Goal: Task Accomplishment & Management: Use online tool/utility

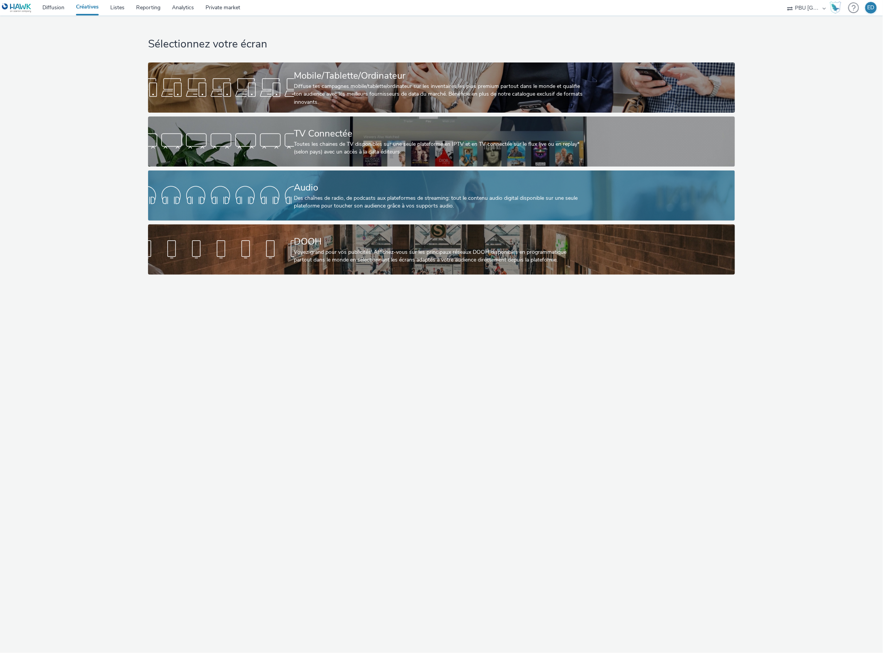
click at [362, 204] on div "Des chaînes de radio, de podcasts aux plateformes de streaming: tout le contenu…" at bounding box center [440, 202] width 292 height 16
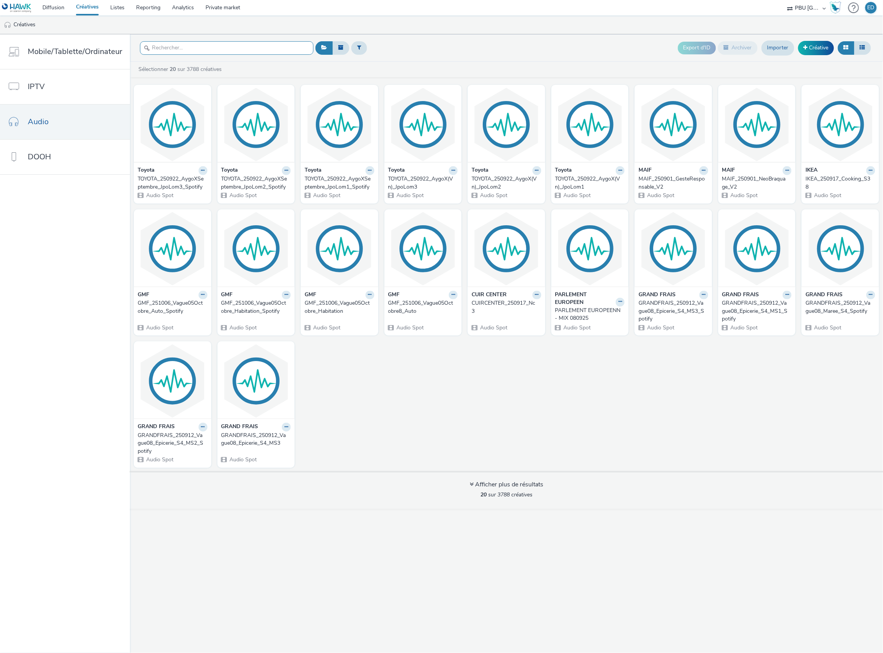
click at [177, 50] on input "text" at bounding box center [227, 47] width 174 height 13
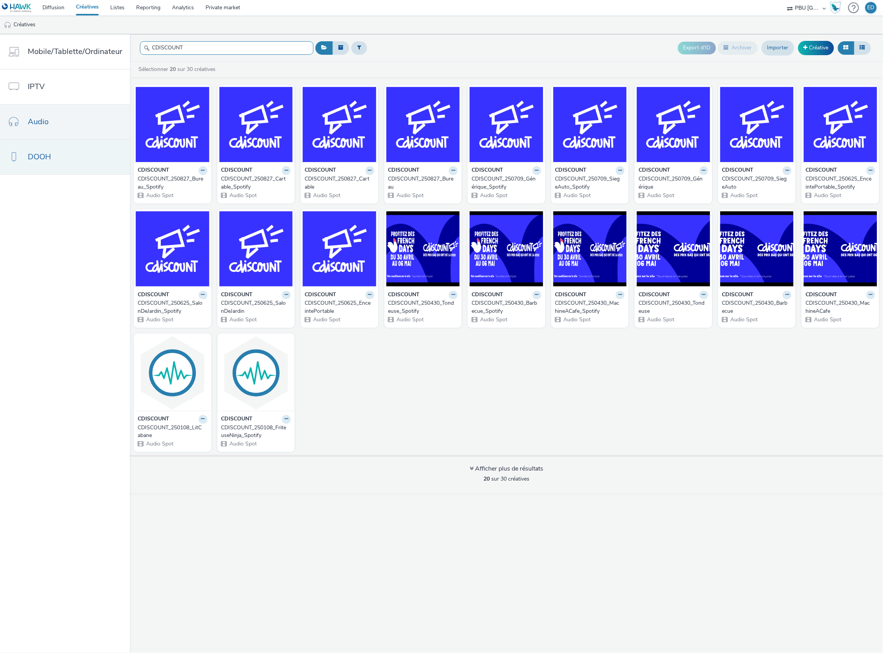
type input "CDISCOUNT"
click at [813, 49] on link "Créative" at bounding box center [816, 48] width 36 height 14
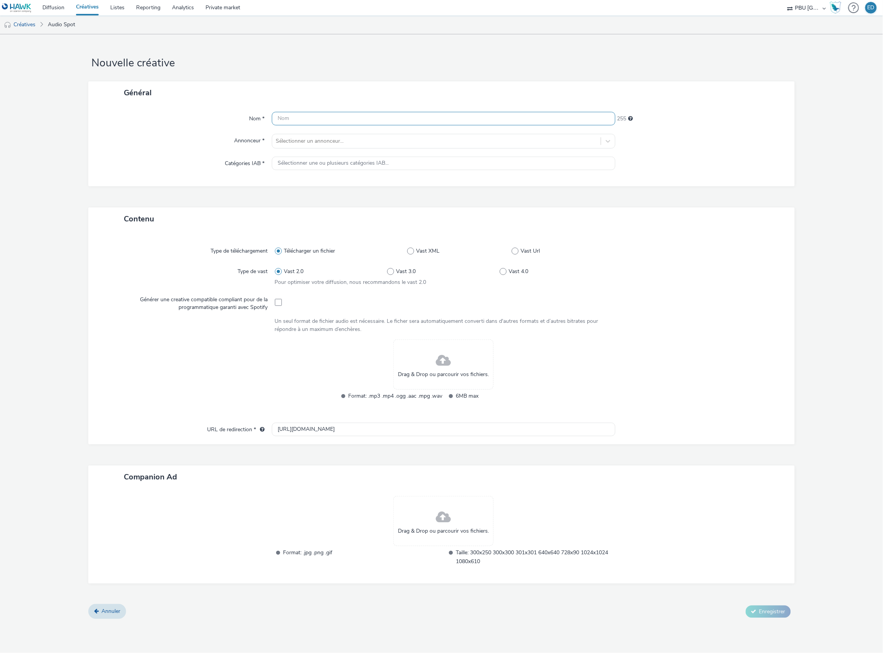
click at [305, 116] on input "text" at bounding box center [444, 118] width 344 height 13
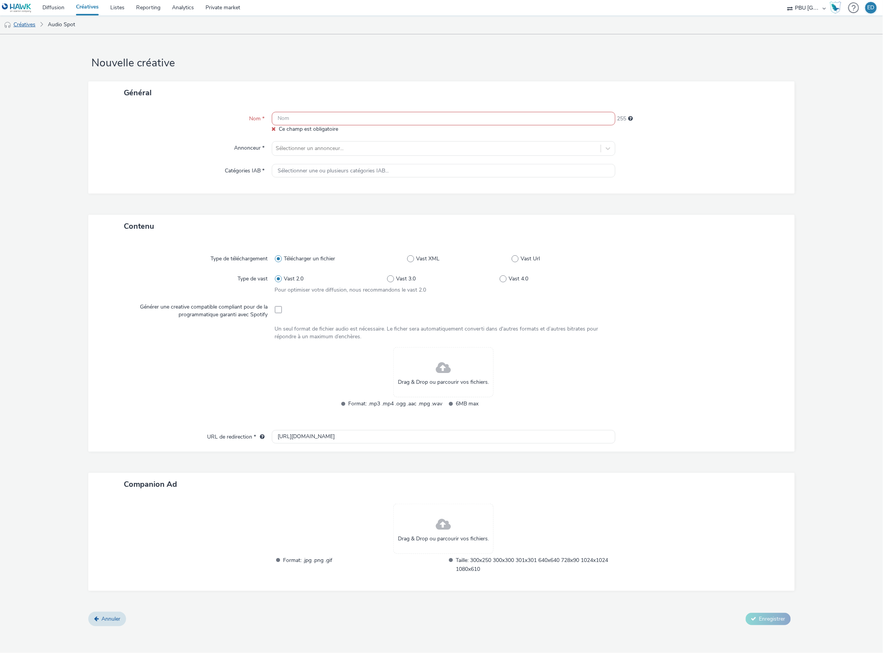
click at [22, 31] on link "Créatives" at bounding box center [19, 24] width 39 height 19
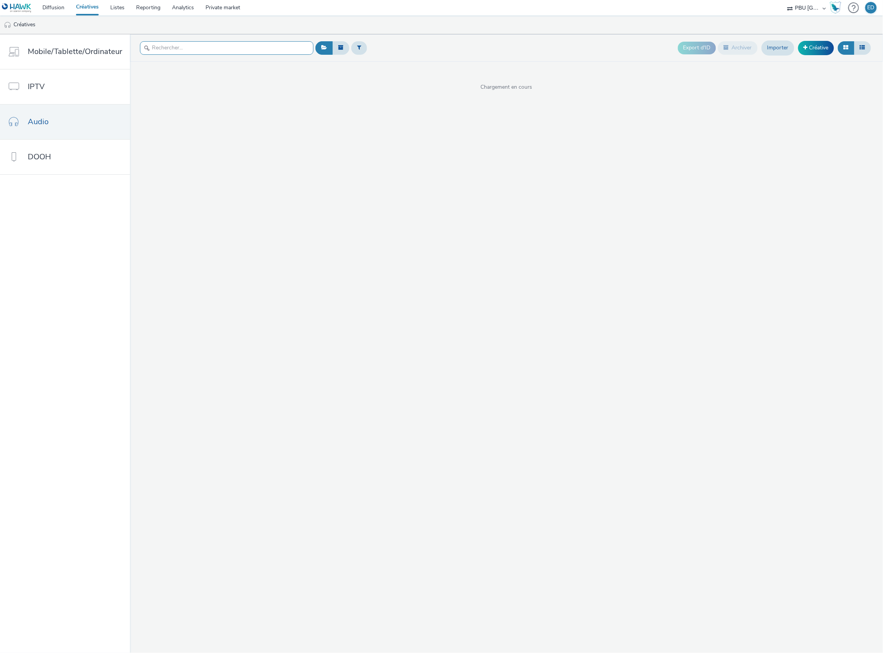
click at [205, 47] on input "text" at bounding box center [227, 47] width 174 height 13
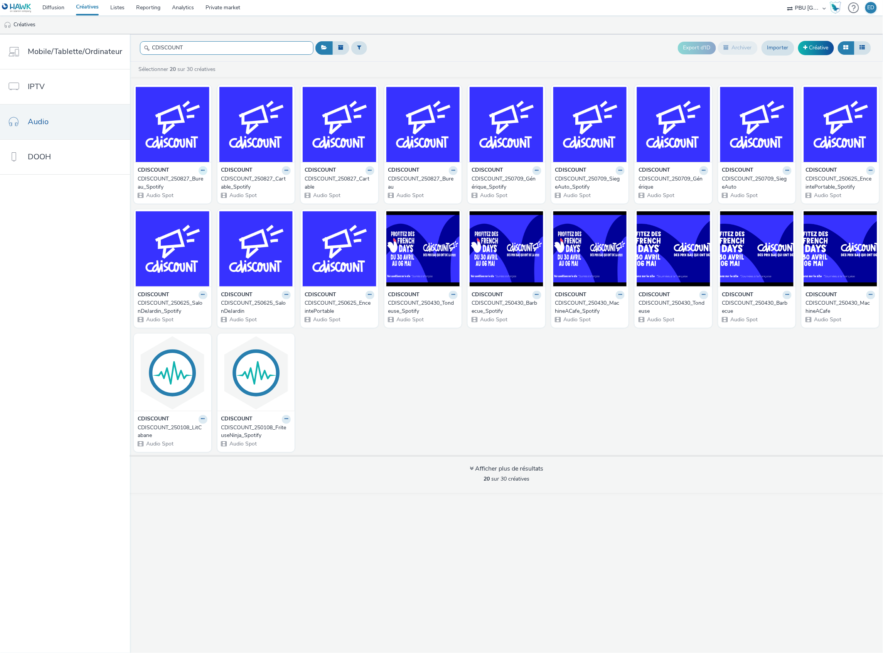
type input "CDISCOUNT"
click at [199, 173] on button at bounding box center [203, 170] width 9 height 9
click at [452, 172] on icon at bounding box center [453, 170] width 3 height 5
click at [435, 204] on link "Dupliquer" at bounding box center [429, 199] width 58 height 15
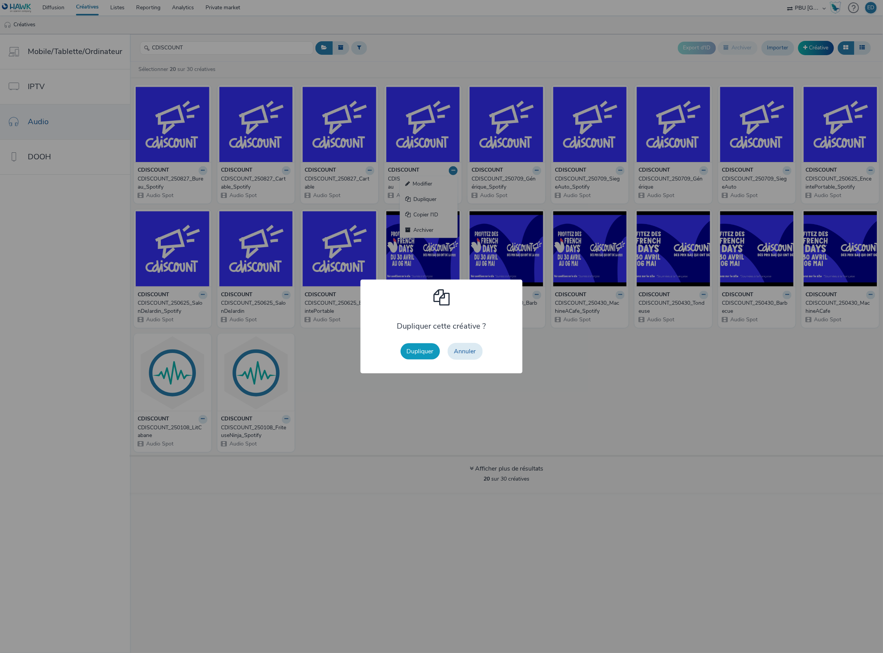
click at [420, 345] on button "Dupliquer" at bounding box center [420, 351] width 39 height 16
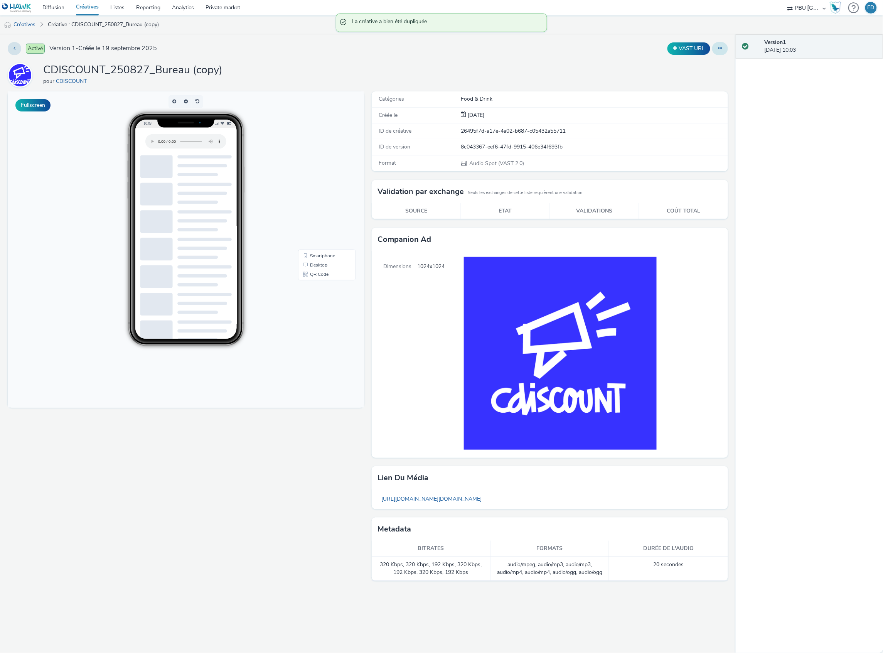
click at [724, 53] on button at bounding box center [720, 48] width 16 height 13
click at [713, 65] on link "Modifier" at bounding box center [699, 63] width 58 height 15
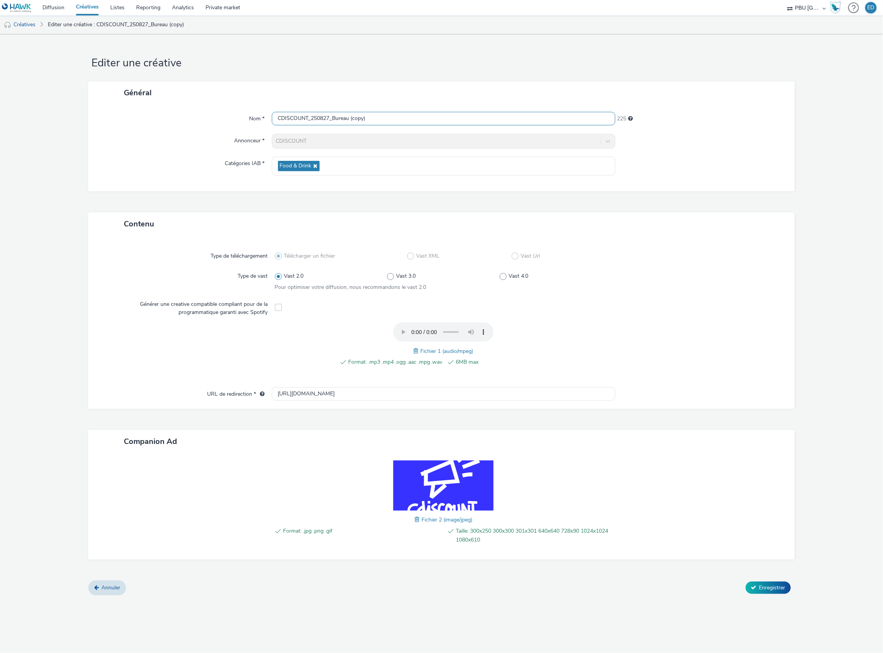
drag, startPoint x: 391, startPoint y: 119, endPoint x: 355, endPoint y: 116, distance: 36.0
click at [355, 116] on input "CDISCOUNT_250827_Bureau (copy)" at bounding box center [444, 118] width 344 height 13
drag, startPoint x: 329, startPoint y: 119, endPoint x: 324, endPoint y: 119, distance: 4.6
click at [324, 119] on input "CDISCOUNT_250827_Bureau" at bounding box center [444, 118] width 344 height 13
click at [356, 117] on input "CDISCOUNT_250924_Bureau" at bounding box center [444, 118] width 344 height 13
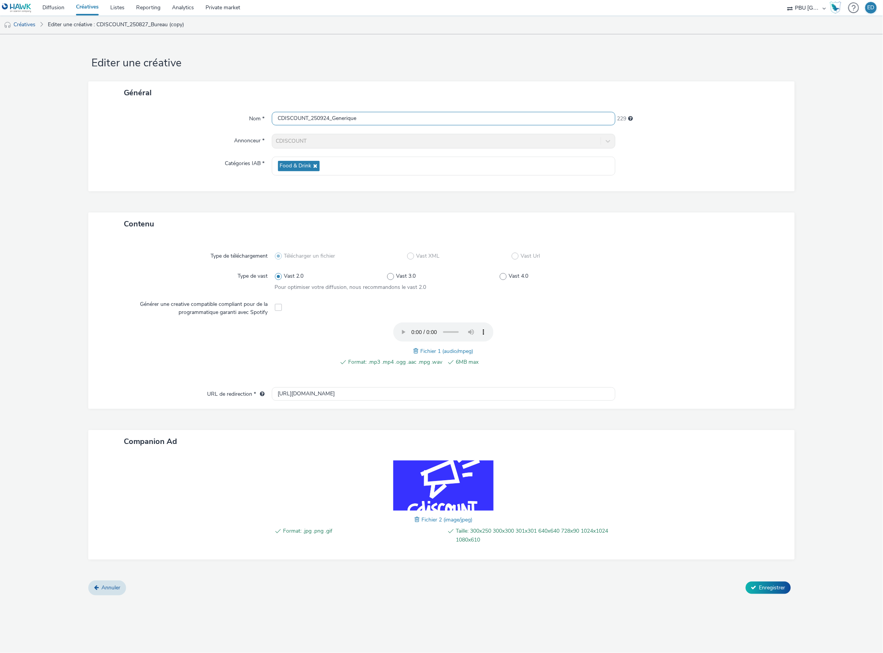
type input "CDISCOUNT_250924_Generique"
click at [415, 349] on span at bounding box center [417, 351] width 7 height 8
click at [778, 593] on button "Enregistrer" at bounding box center [768, 588] width 45 height 12
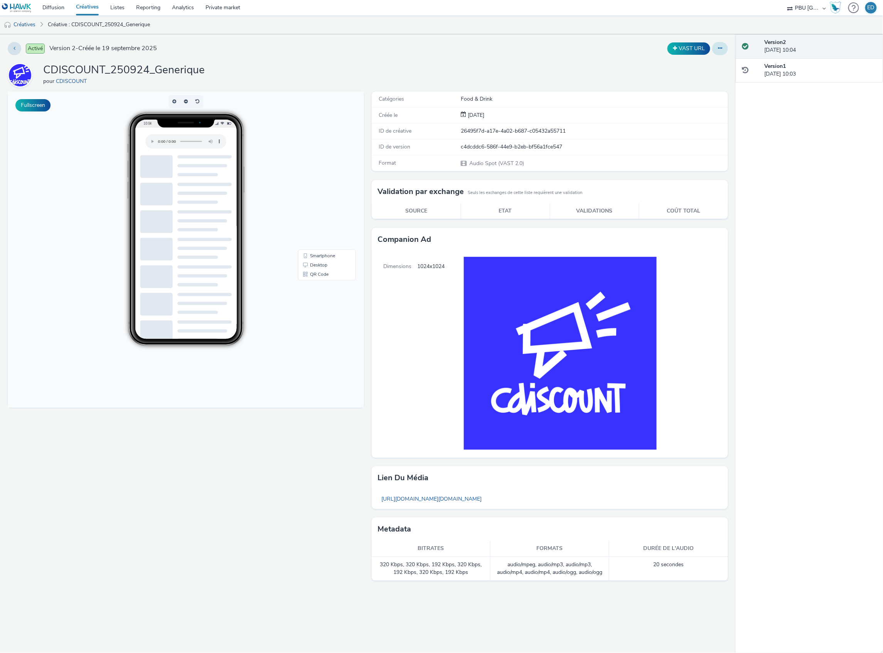
click at [720, 50] on icon at bounding box center [720, 48] width 4 height 5
click at [697, 80] on link "Dupliquer" at bounding box center [699, 79] width 58 height 15
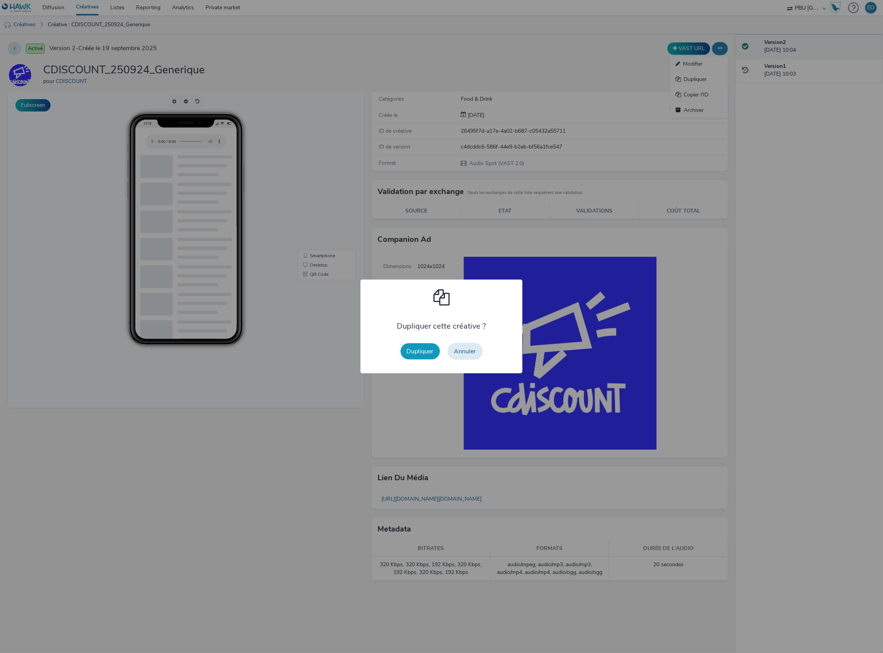
click at [420, 348] on button "Dupliquer" at bounding box center [420, 351] width 39 height 16
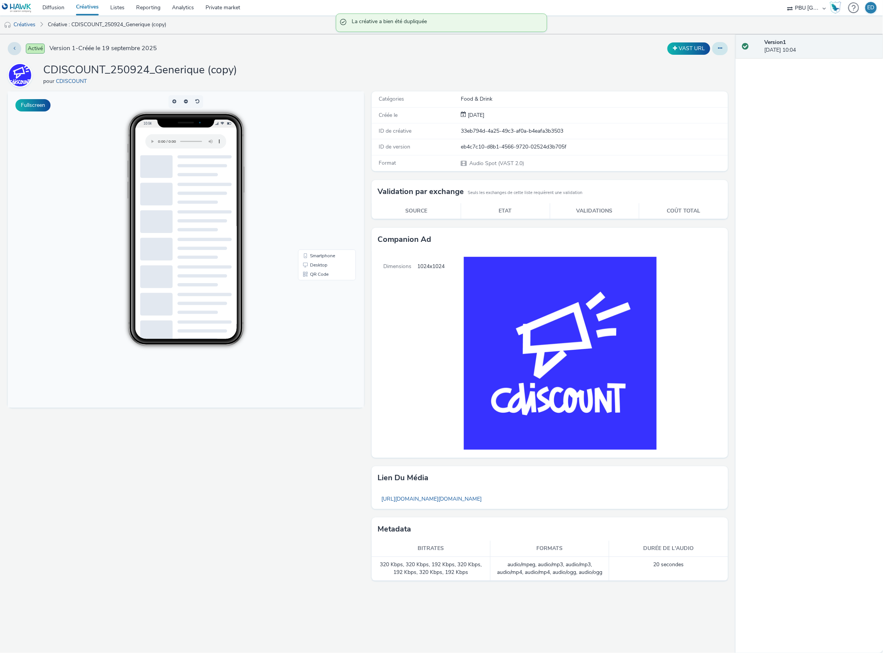
click at [720, 50] on icon at bounding box center [720, 48] width 4 height 5
click at [713, 67] on link "Modifier" at bounding box center [699, 63] width 58 height 15
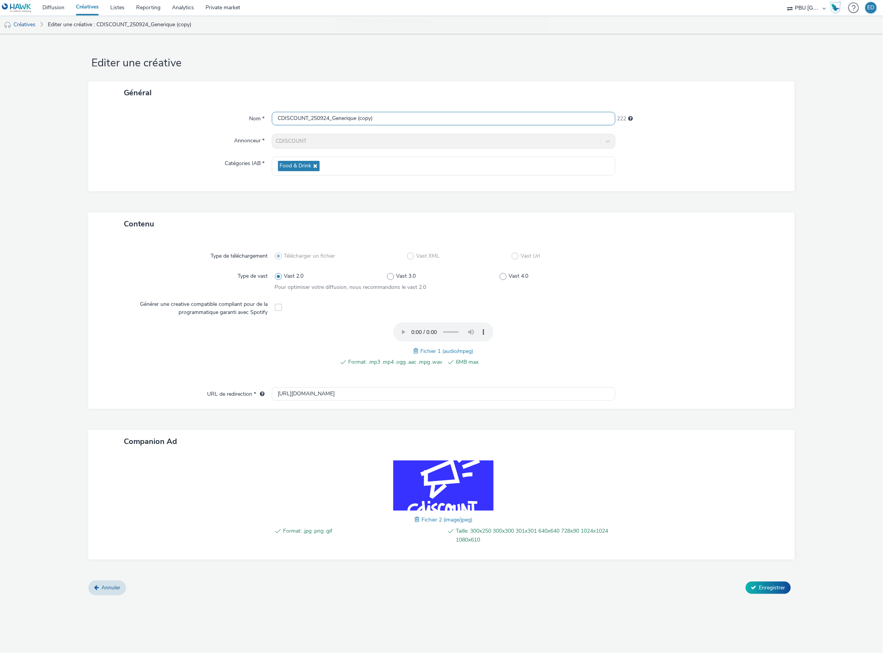
click at [388, 117] on input "CDISCOUNT_250924_Generique (copy)" at bounding box center [444, 118] width 344 height 13
type input "CDISCOUNT_250924_TvSamsung"
click at [418, 349] on span at bounding box center [417, 351] width 7 height 8
click at [755, 585] on icon at bounding box center [753, 587] width 5 height 5
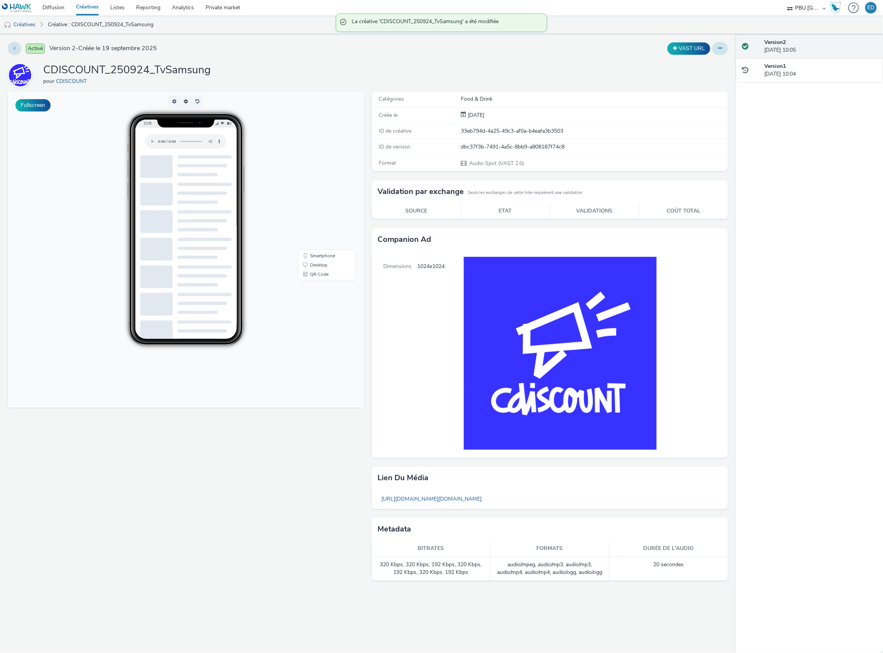
click at [719, 48] on icon at bounding box center [720, 48] width 4 height 5
click at [699, 81] on link "Dupliquer" at bounding box center [699, 79] width 58 height 15
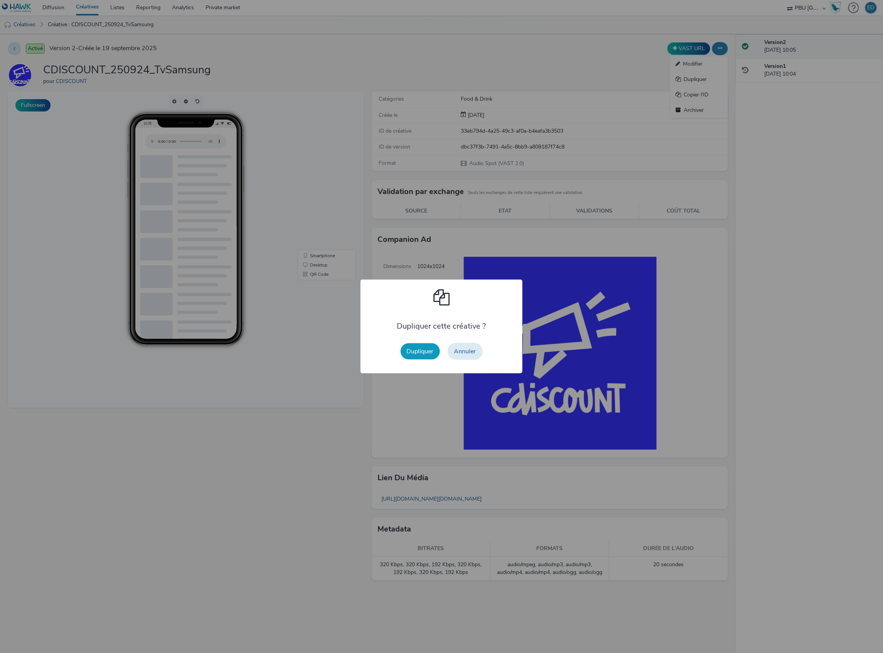
click at [425, 354] on button "Dupliquer" at bounding box center [420, 351] width 39 height 16
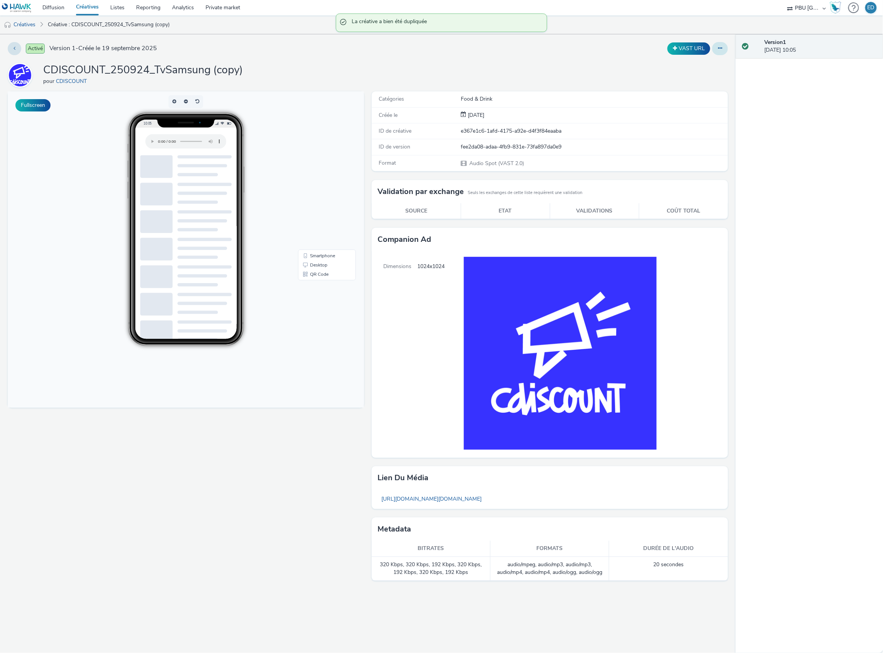
click at [718, 46] on icon at bounding box center [720, 48] width 4 height 5
click at [690, 66] on link "Modifier" at bounding box center [699, 63] width 58 height 15
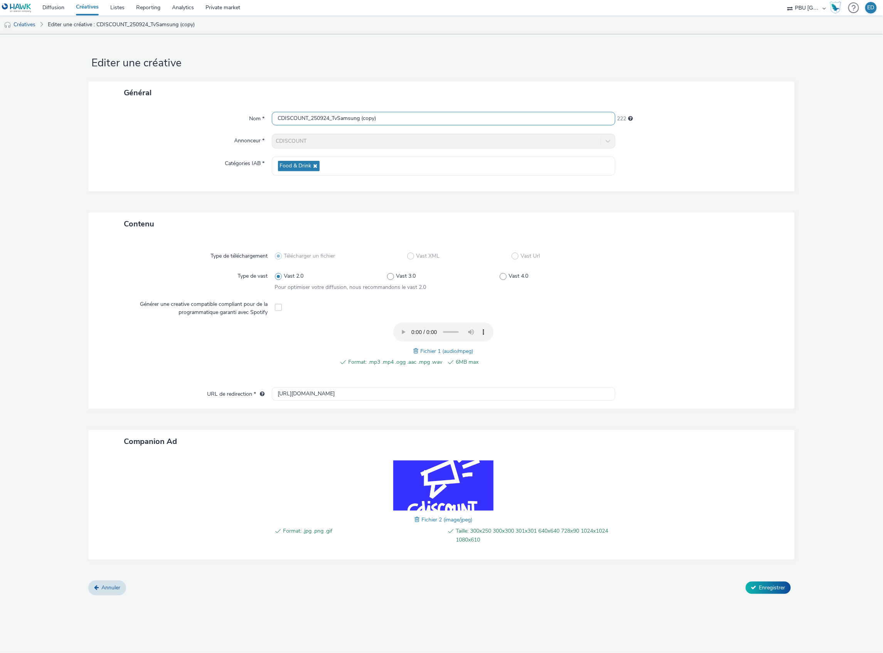
drag, startPoint x: 395, startPoint y: 121, endPoint x: 335, endPoint y: 121, distance: 59.8
click at [335, 121] on input "CDISCOUNT_250924_TvSamsung (copy)" at bounding box center [444, 118] width 344 height 13
type input "CDISCOUNT_250924_Dyson"
click at [416, 350] on span at bounding box center [417, 351] width 7 height 8
click at [763, 589] on span "Enregistrer" at bounding box center [772, 587] width 26 height 7
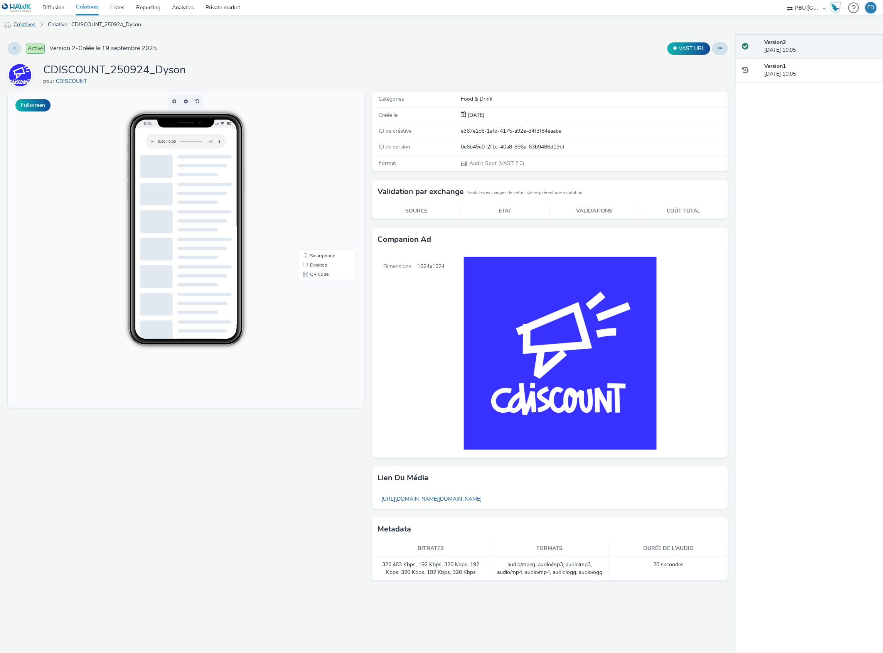
click at [33, 22] on link "Créatives" at bounding box center [19, 24] width 39 height 19
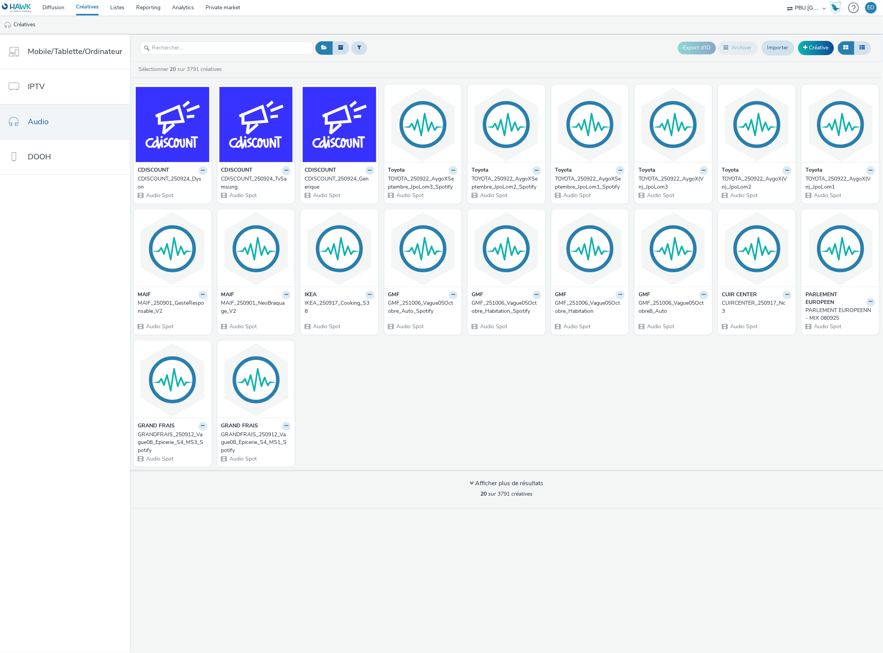
click at [369, 428] on div "CDISCOUNT CDISCOUNT_250924_Dyson Audio Spot CDISCOUNT CDISCOUNT_250924_TvSamsun…" at bounding box center [506, 275] width 753 height 389
click at [820, 52] on link "Créative" at bounding box center [816, 48] width 36 height 14
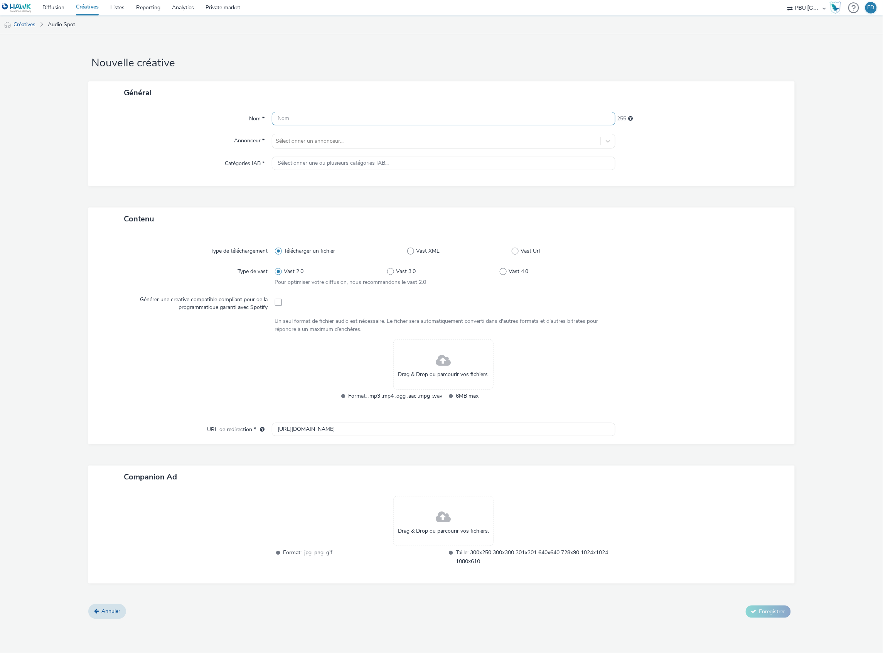
click at [299, 121] on input "text" at bounding box center [444, 118] width 344 height 13
type input "CDISCOUNT_250924_Generique_Spotify"
click at [277, 299] on span at bounding box center [278, 302] width 7 height 7
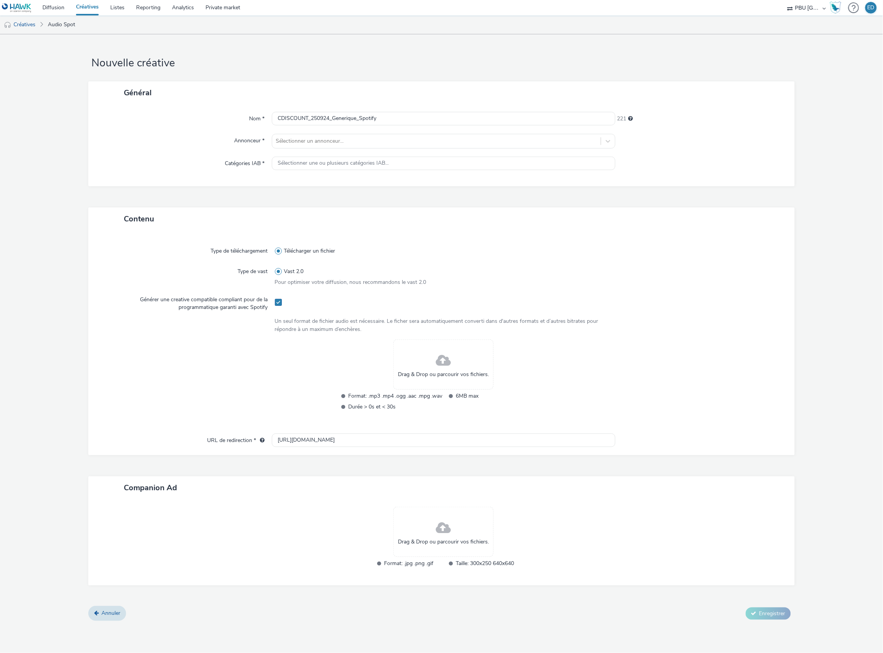
checkbox input "true"
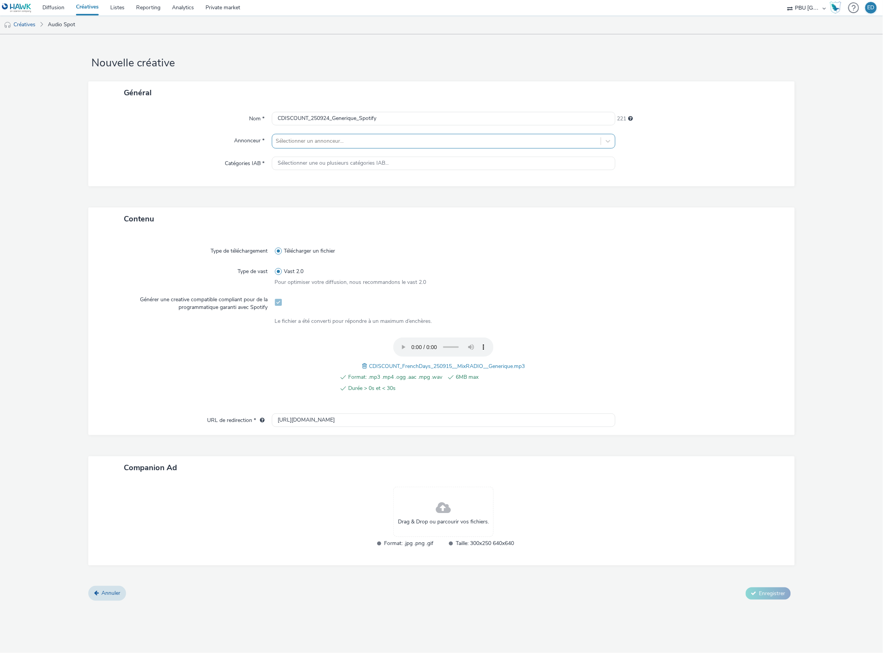
click at [330, 144] on div at bounding box center [436, 141] width 321 height 9
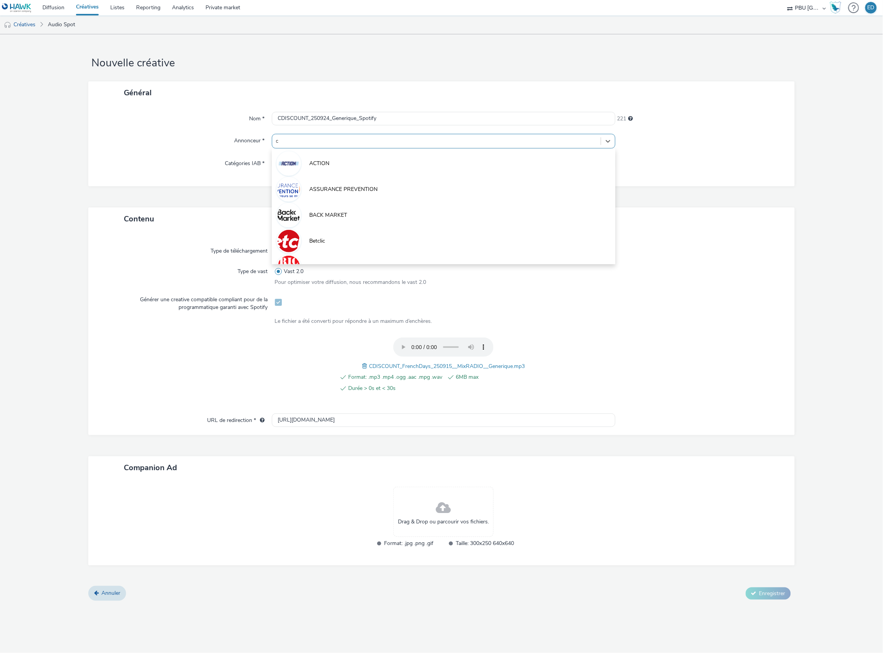
type input "cd"
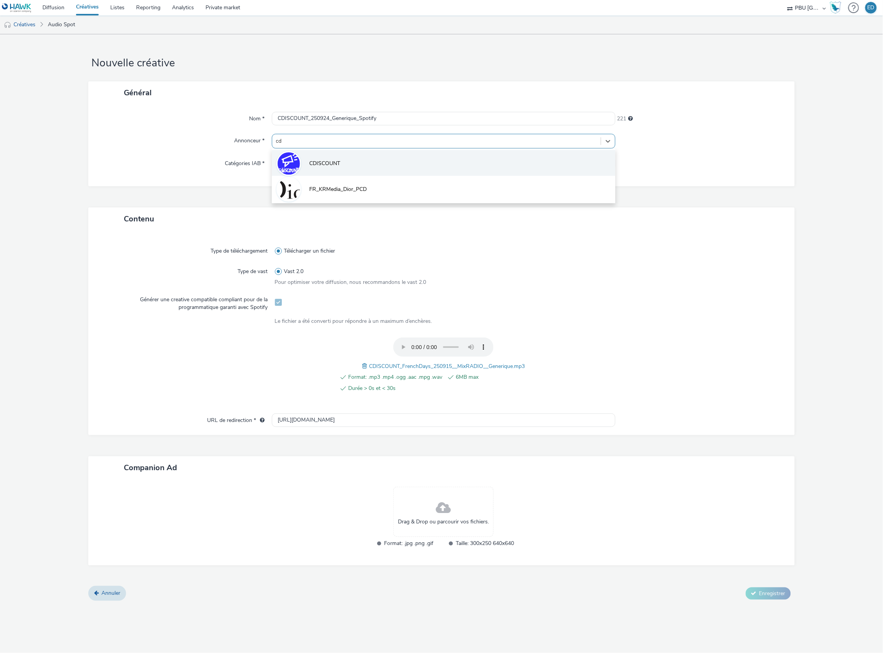
click at [331, 164] on span "CDISCOUNT" at bounding box center [325, 164] width 31 height 8
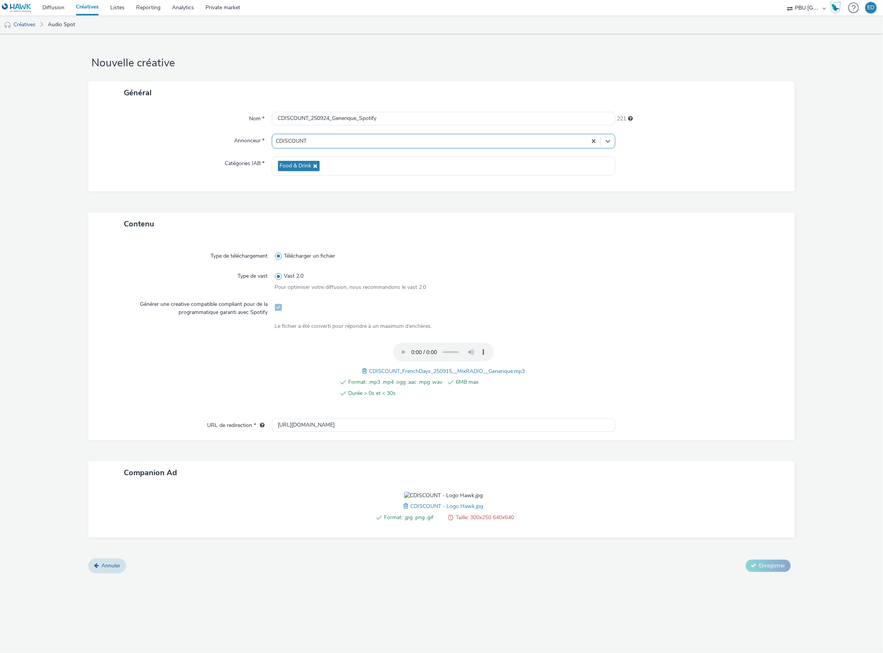
click at [420, 499] on img at bounding box center [443, 496] width 79 height 8
click at [465, 499] on img at bounding box center [443, 496] width 79 height 8
click at [471, 499] on img at bounding box center [443, 496] width 79 height 8
drag, startPoint x: 434, startPoint y: 547, endPoint x: 419, endPoint y: 555, distance: 17.5
click at [434, 510] on span "CDISCOUNT - Logo Hawk.jpg" at bounding box center [447, 506] width 73 height 7
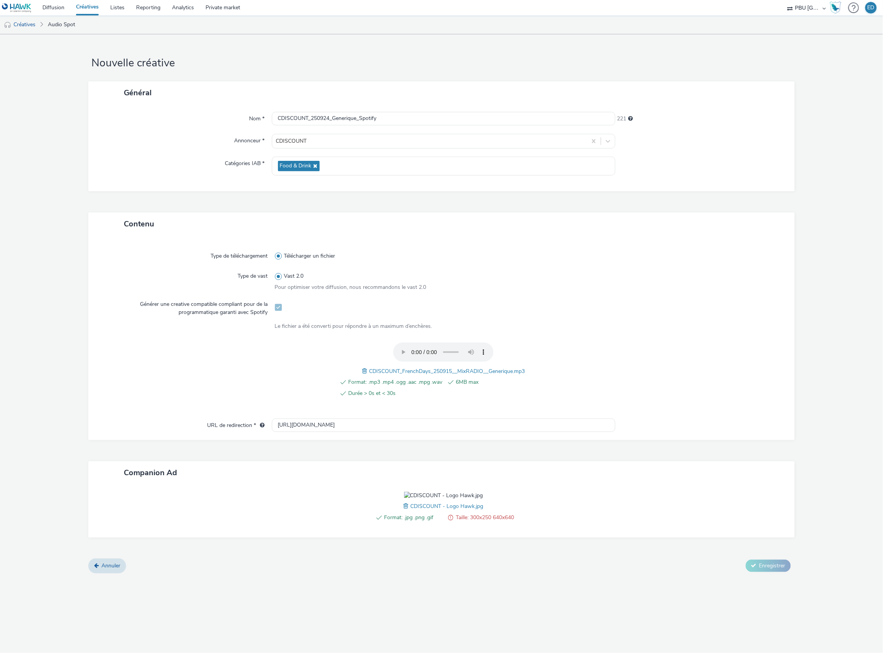
click at [406, 510] on span at bounding box center [407, 506] width 7 height 8
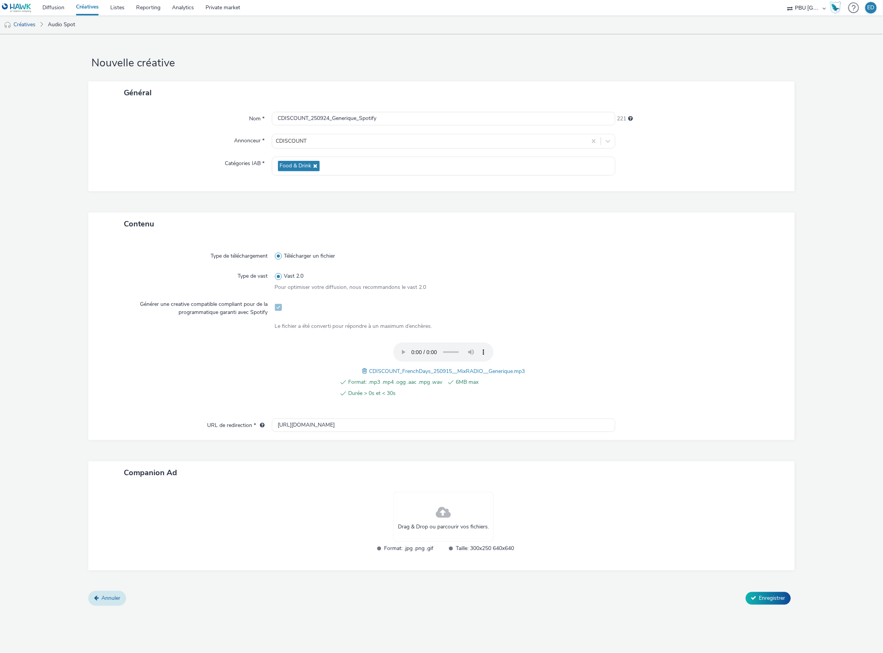
click at [106, 593] on link "Annuler" at bounding box center [107, 598] width 38 height 15
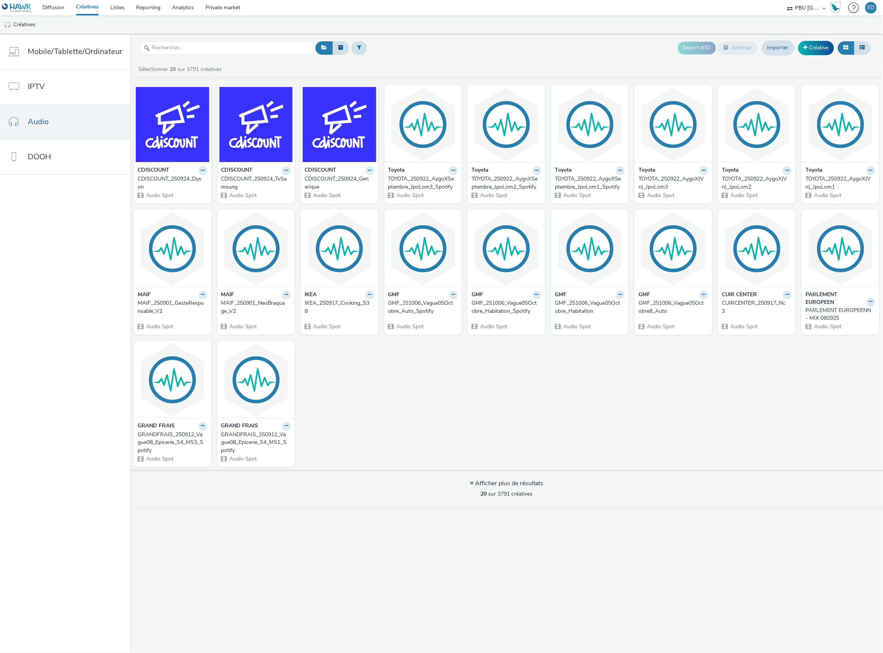
click at [368, 172] on icon at bounding box center [369, 170] width 3 height 5
click at [343, 201] on link "Dupliquer" at bounding box center [346, 199] width 58 height 15
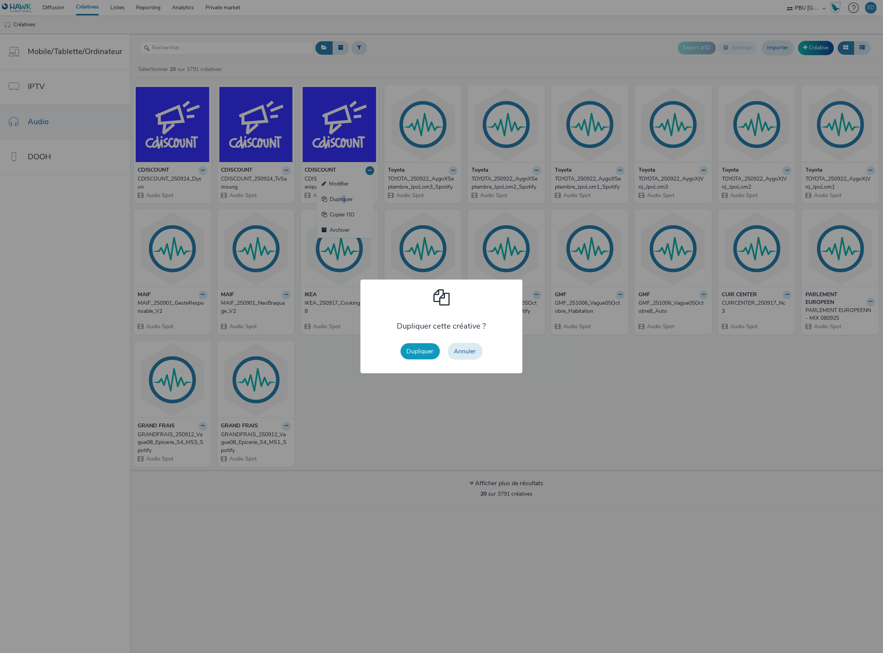
click at [427, 355] on button "Dupliquer" at bounding box center [420, 351] width 39 height 16
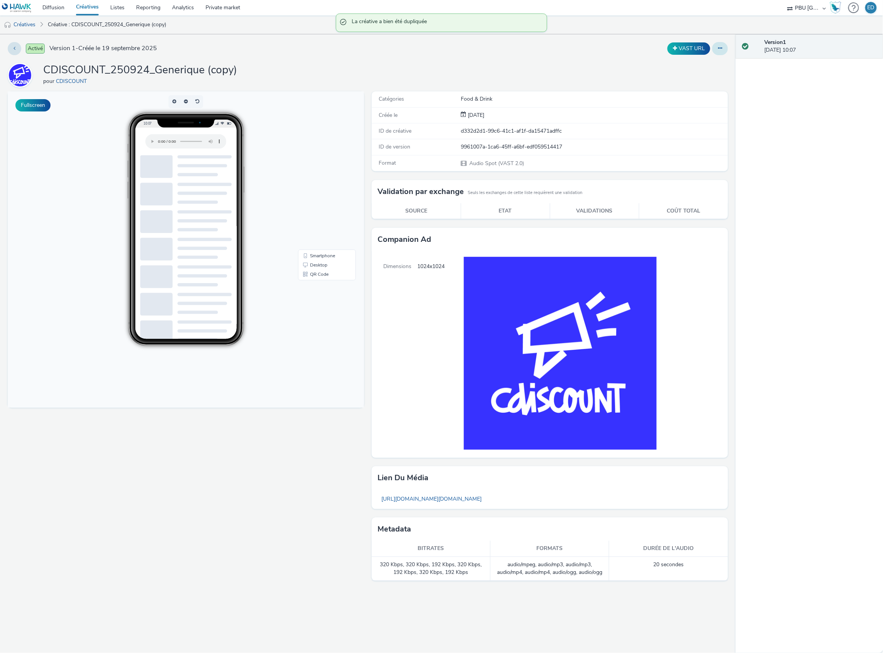
click at [718, 55] on button at bounding box center [720, 48] width 16 height 13
click at [707, 71] on link "Modifier" at bounding box center [699, 63] width 58 height 15
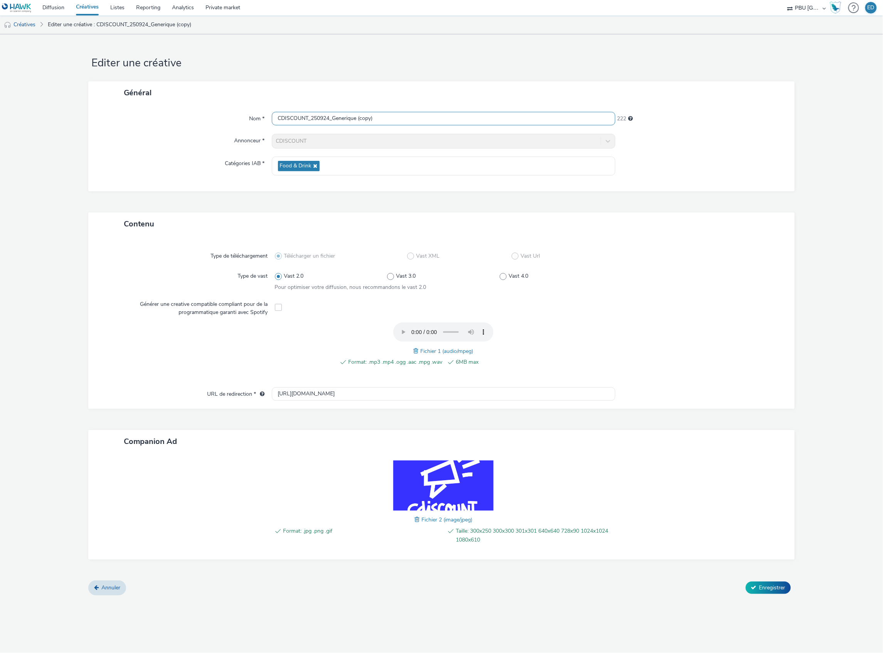
drag, startPoint x: 405, startPoint y: 125, endPoint x: 360, endPoint y: 121, distance: 45.3
click at [360, 121] on input "CDISCOUNT_250924_Generique (copy)" at bounding box center [444, 118] width 344 height 13
type input "CDISCOUNT_250924_Generique_Spotify"
click at [417, 351] on span at bounding box center [417, 351] width 7 height 8
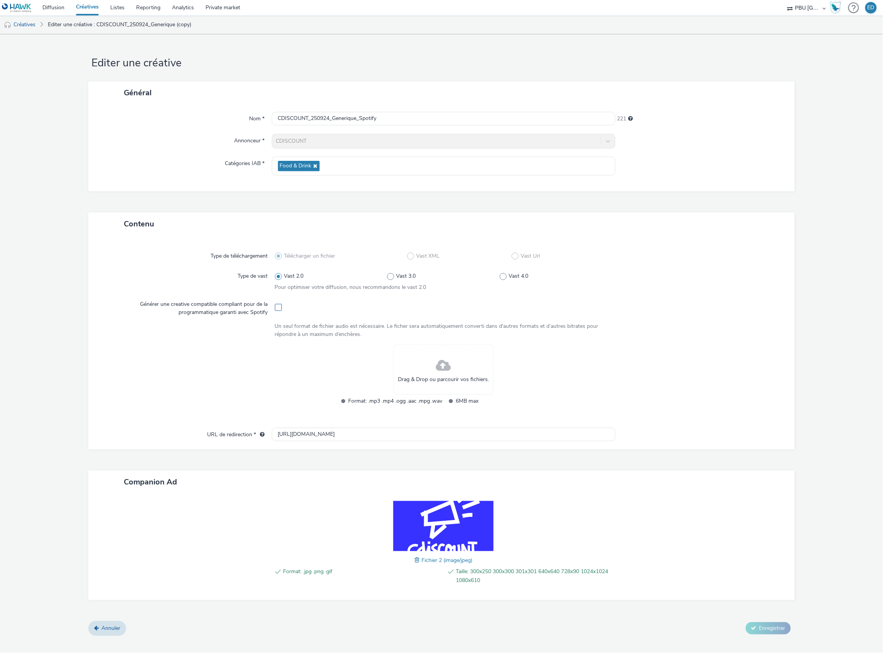
click at [278, 309] on span at bounding box center [278, 307] width 7 height 7
checkbox input "true"
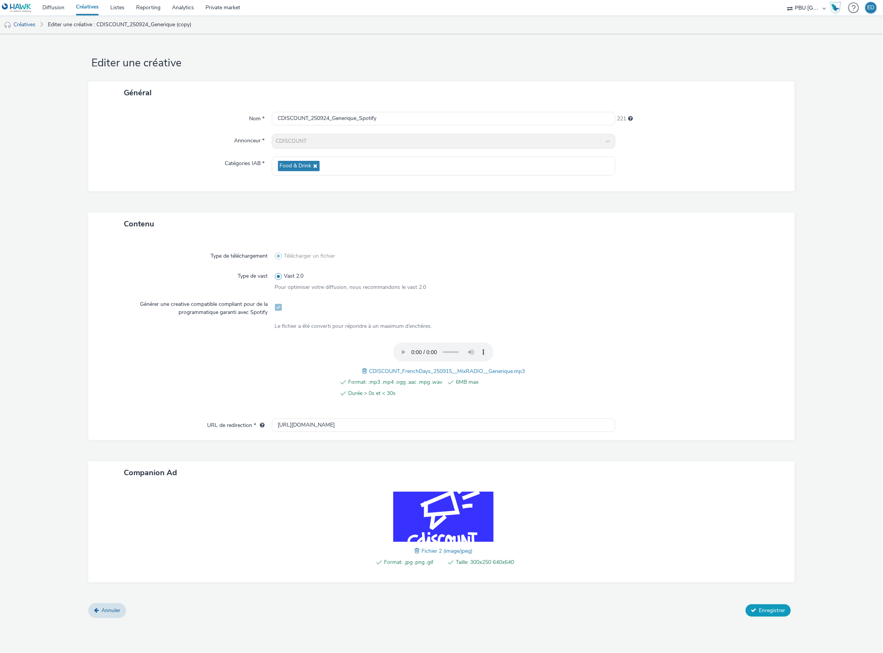
click at [760, 614] on button "Enregistrer" at bounding box center [768, 610] width 45 height 12
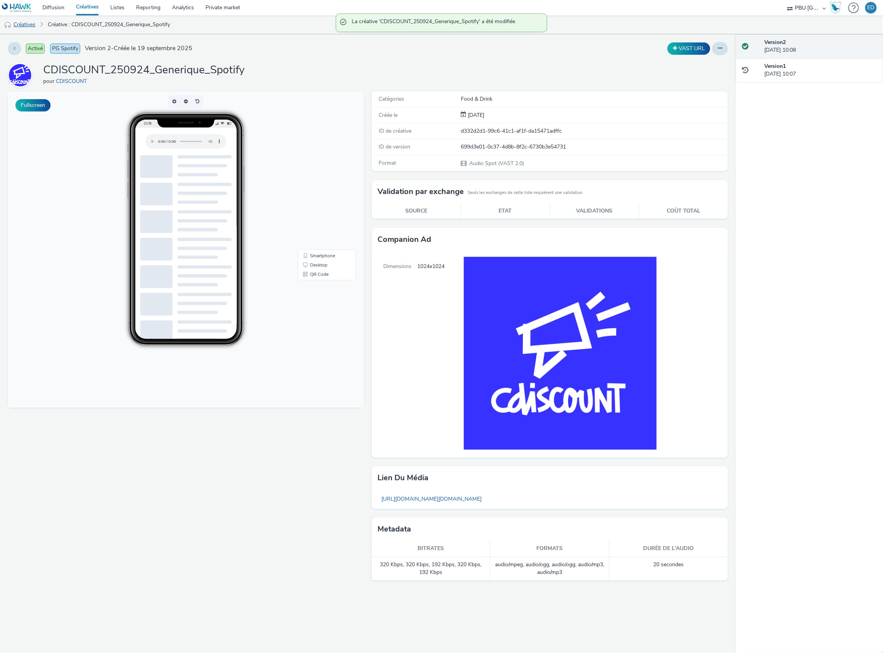
click at [30, 23] on link "Créatives" at bounding box center [19, 24] width 39 height 19
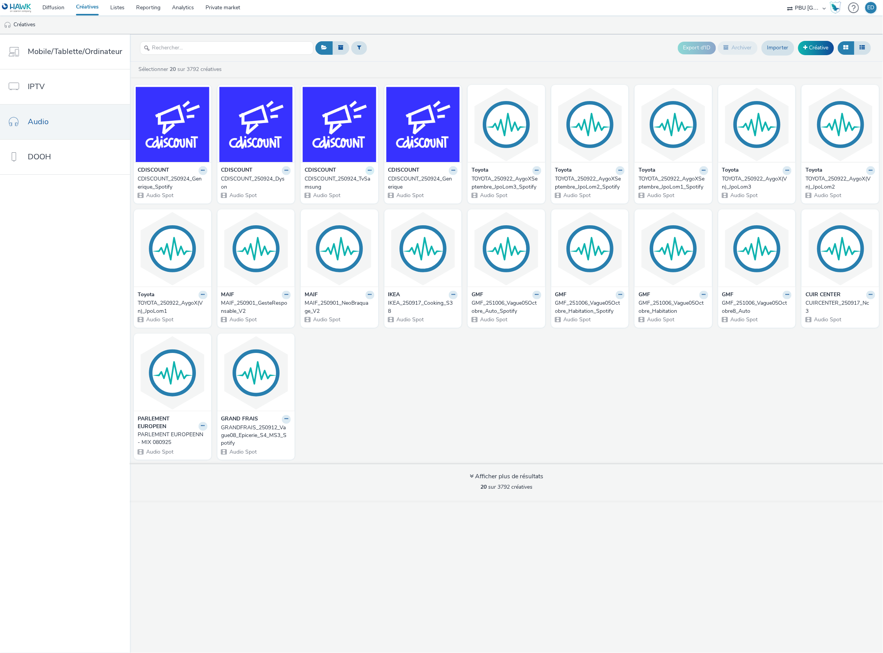
click at [368, 173] on icon at bounding box center [369, 170] width 3 height 5
click at [346, 204] on link "Dupliquer" at bounding box center [346, 199] width 58 height 15
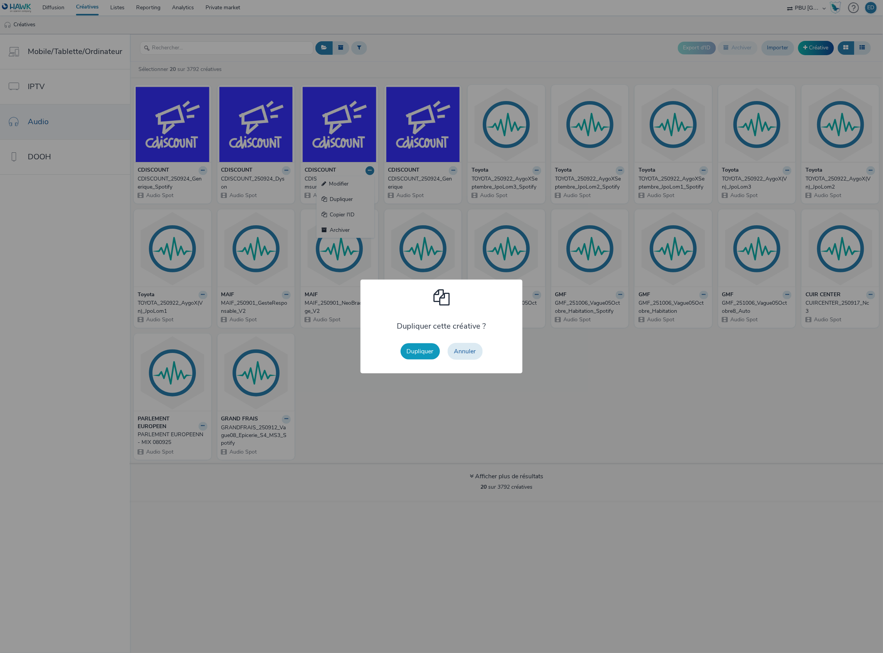
click at [410, 353] on button "Dupliquer" at bounding box center [420, 351] width 39 height 16
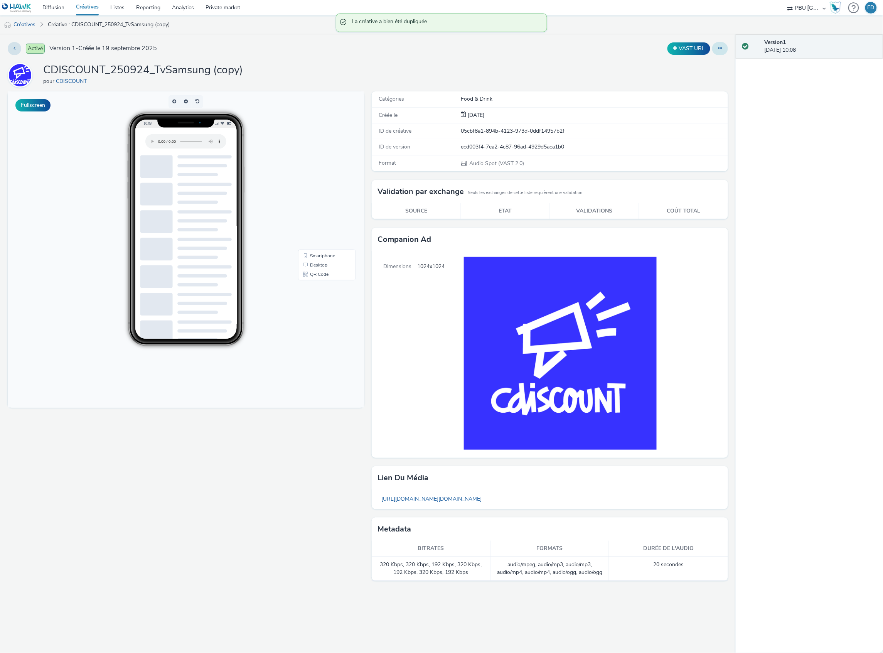
click at [720, 49] on icon at bounding box center [720, 48] width 4 height 5
click at [704, 66] on link "Modifier" at bounding box center [699, 63] width 58 height 15
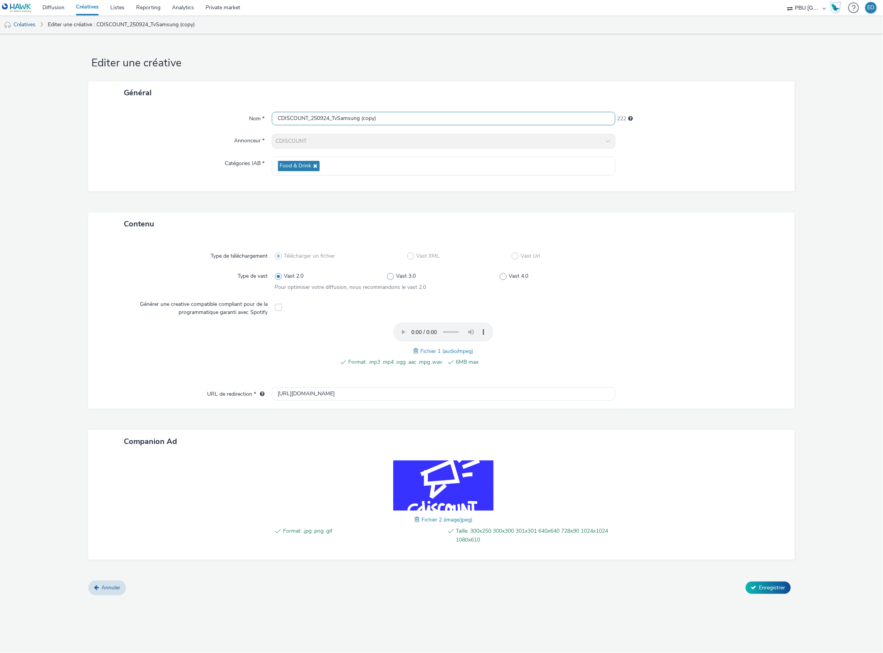
drag, startPoint x: 403, startPoint y: 121, endPoint x: 365, endPoint y: 124, distance: 37.9
click at [365, 124] on input "CDISCOUNT_250924_TvSamsung (copy)" at bounding box center [444, 118] width 344 height 13
type input "CDISCOUNT_250924_TvSamsung _Spotify"
click at [416, 349] on span at bounding box center [417, 351] width 7 height 8
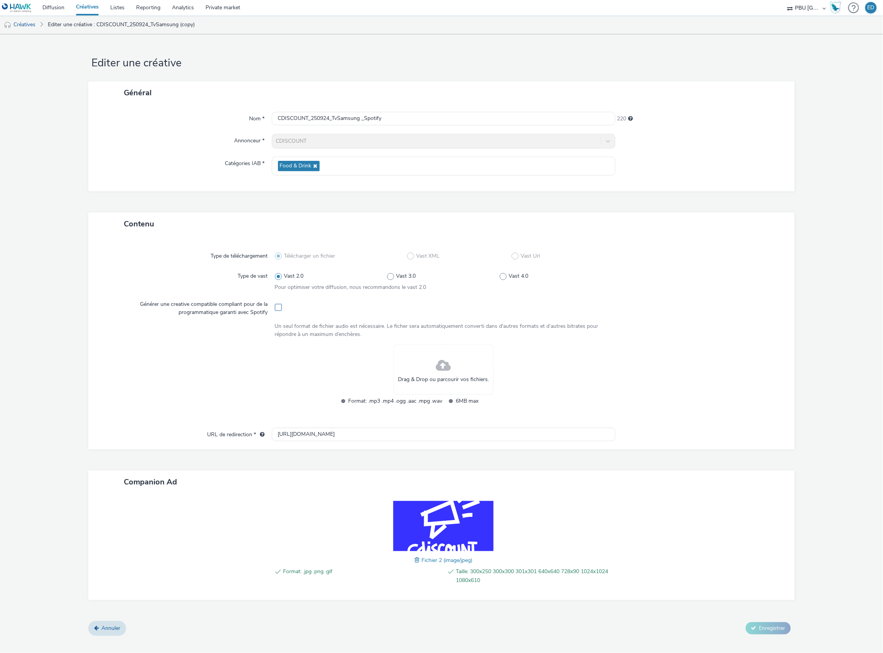
click at [278, 309] on span at bounding box center [278, 307] width 7 height 7
checkbox input "true"
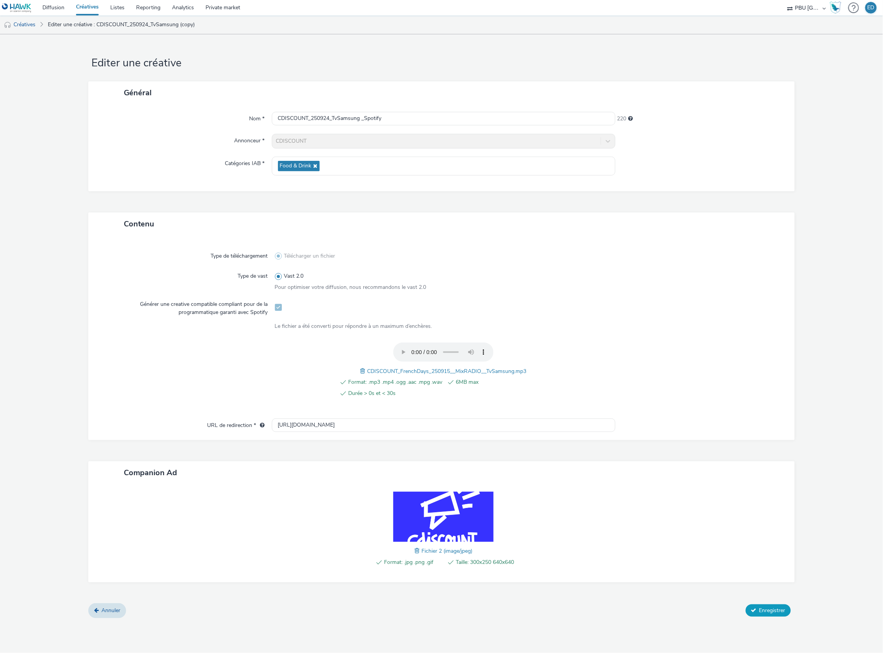
click at [770, 611] on span "Enregistrer" at bounding box center [772, 610] width 26 height 7
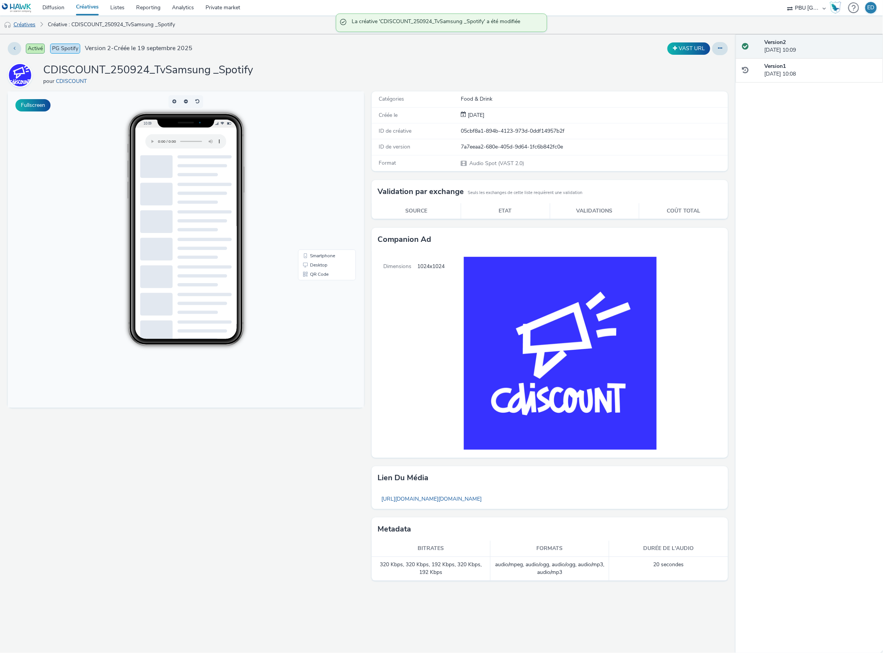
click at [27, 25] on link "Créatives" at bounding box center [19, 24] width 39 height 19
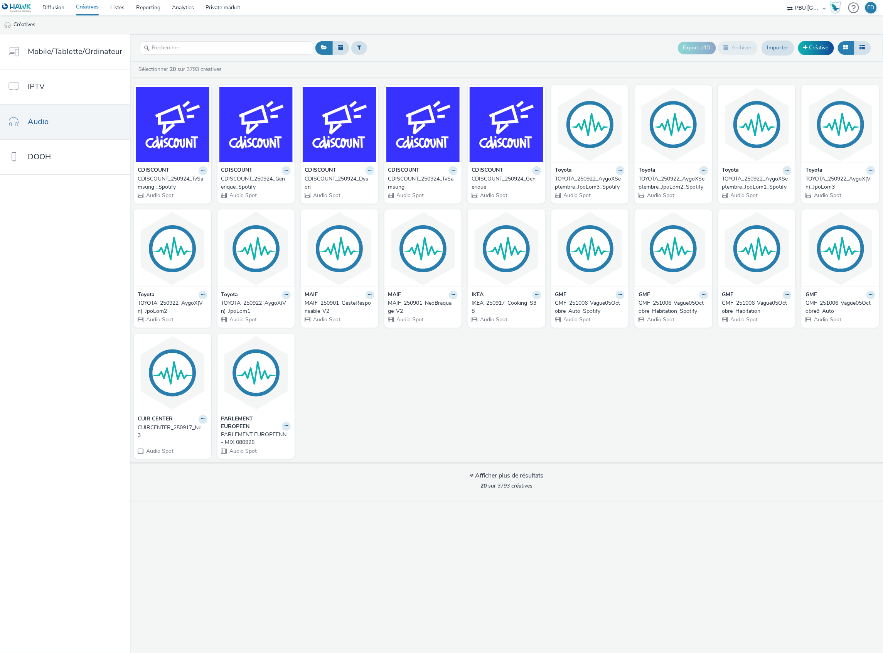
click at [370, 172] on button at bounding box center [370, 170] width 9 height 9
click at [346, 198] on link "Dupliquer" at bounding box center [346, 199] width 58 height 15
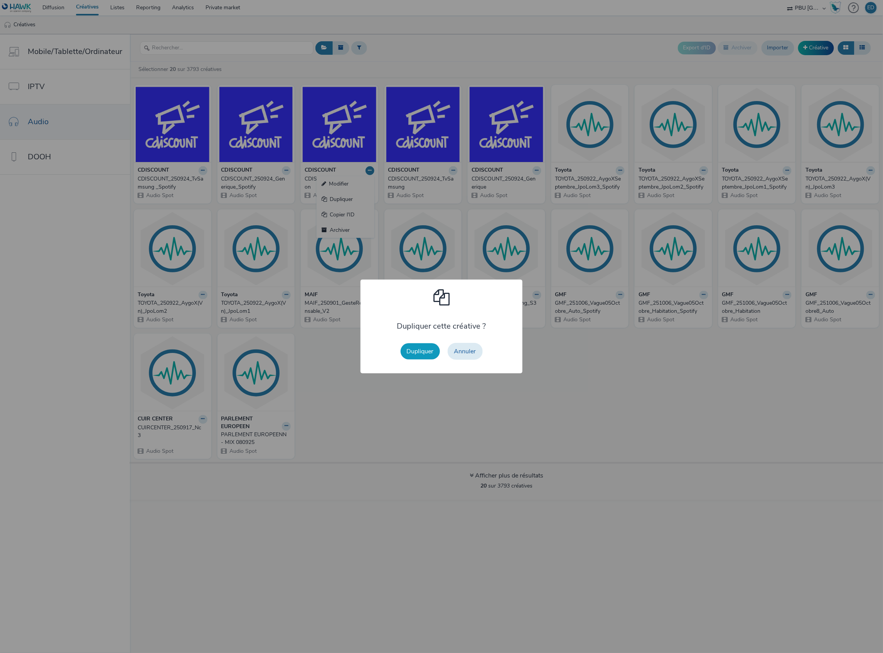
click at [435, 353] on button "Dupliquer" at bounding box center [420, 351] width 39 height 16
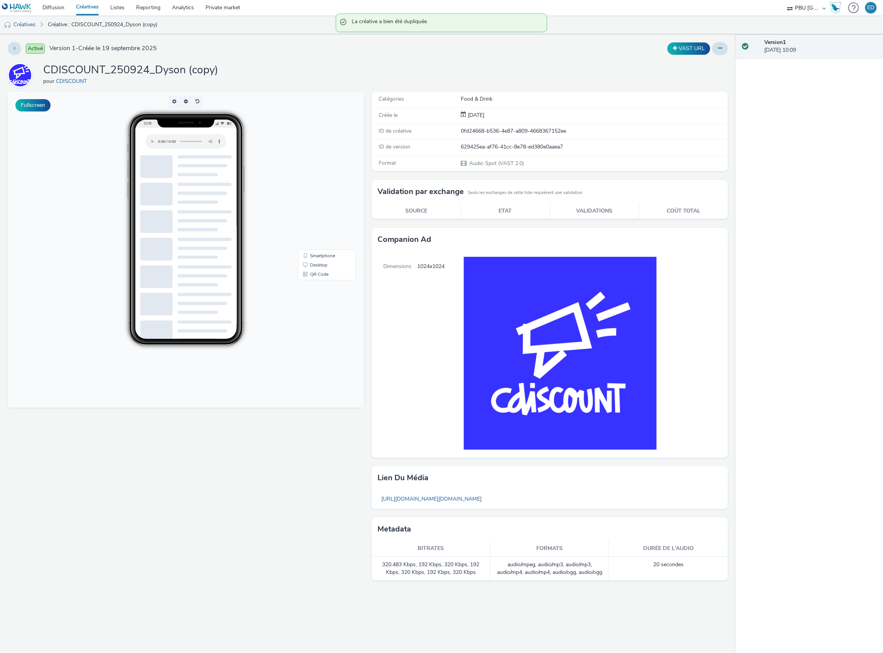
click at [729, 42] on div "Activé Version 1 - Créée le [DATE] VAST URL CDISCOUNT_250924_Dyson (copy) pour …" at bounding box center [368, 343] width 736 height 619
click at [724, 48] on button at bounding box center [720, 48] width 16 height 13
click at [695, 62] on link "Modifier" at bounding box center [699, 63] width 58 height 15
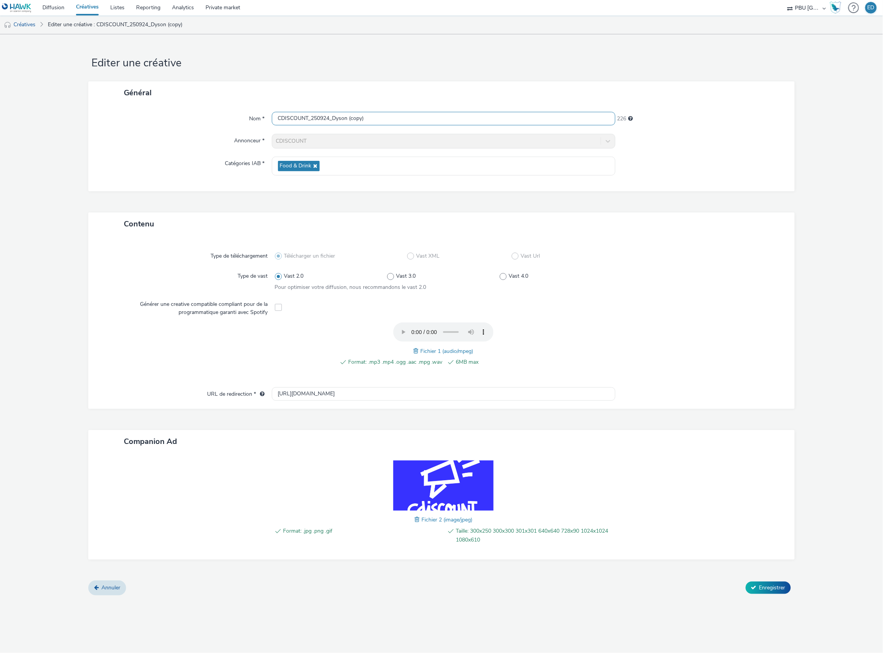
drag, startPoint x: 367, startPoint y: 118, endPoint x: 335, endPoint y: 116, distance: 32.5
click at [335, 116] on input "CDISCOUNT_250924_Dyson (copy)" at bounding box center [444, 118] width 344 height 13
type input "CDISCOUNT_250924_Dyson_Spotify"
click at [415, 351] on span at bounding box center [417, 351] width 7 height 8
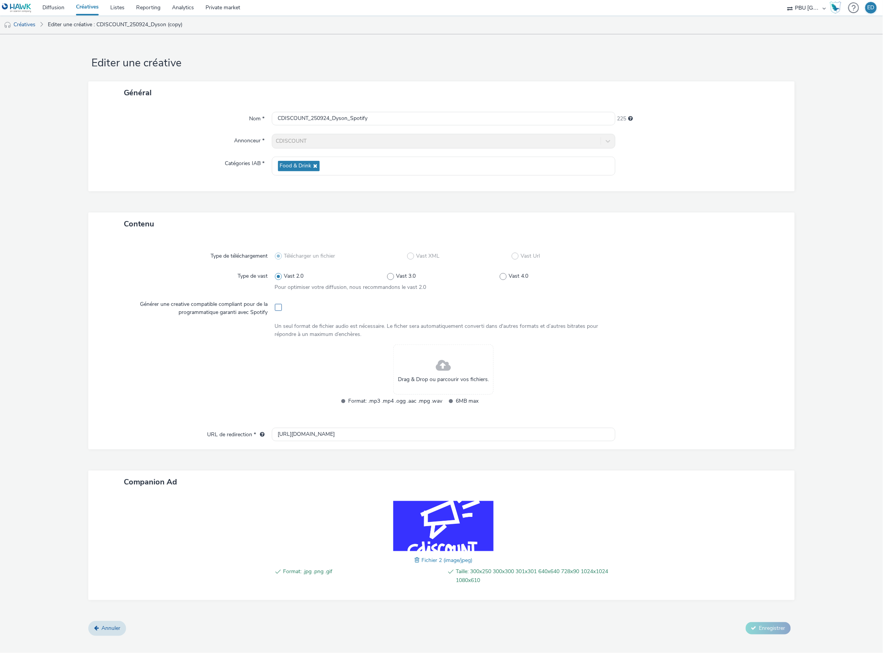
click at [277, 309] on span at bounding box center [278, 307] width 7 height 7
checkbox input "true"
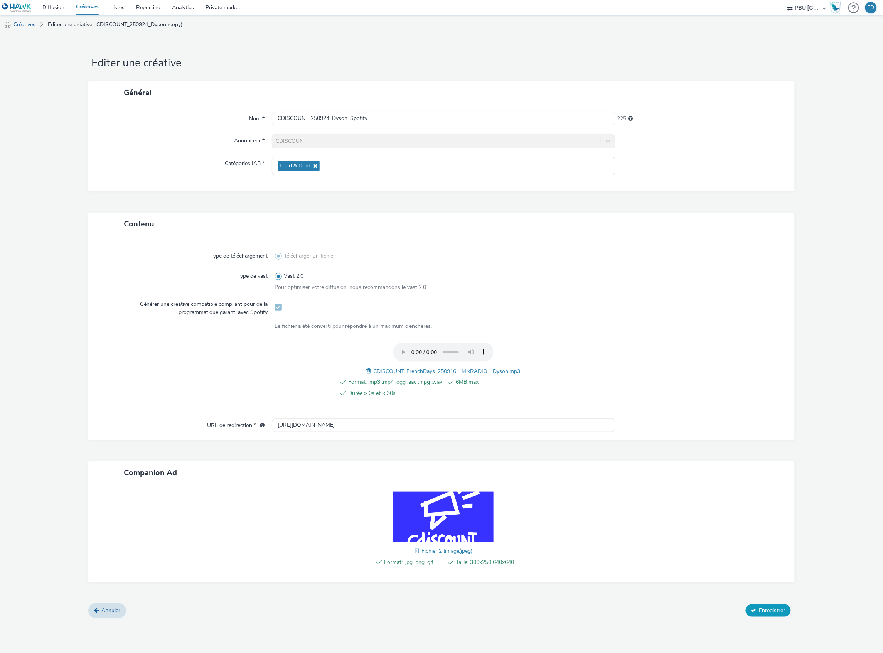
click at [756, 605] on button "Enregistrer" at bounding box center [768, 610] width 45 height 12
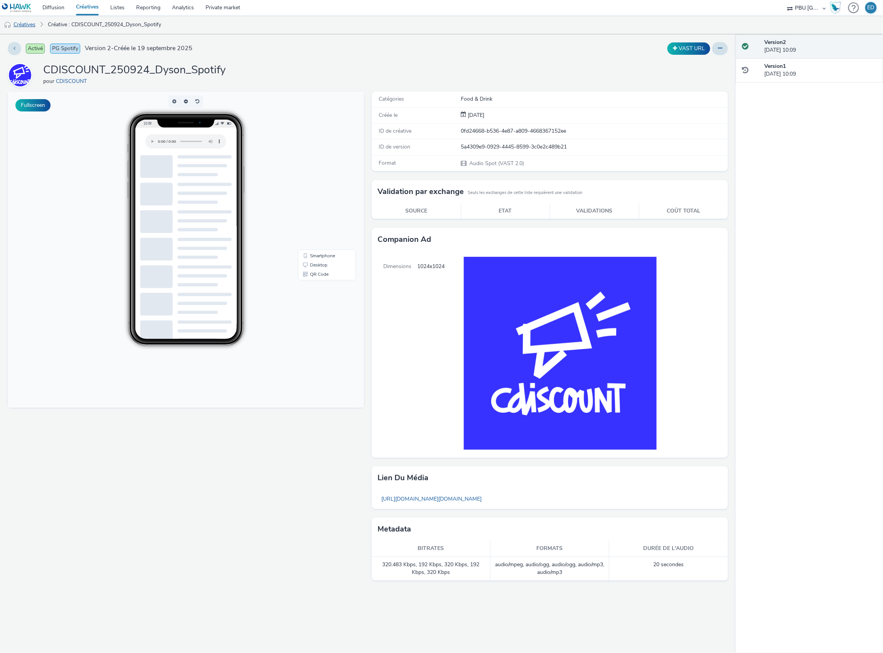
click at [30, 29] on link "Créatives" at bounding box center [19, 24] width 39 height 19
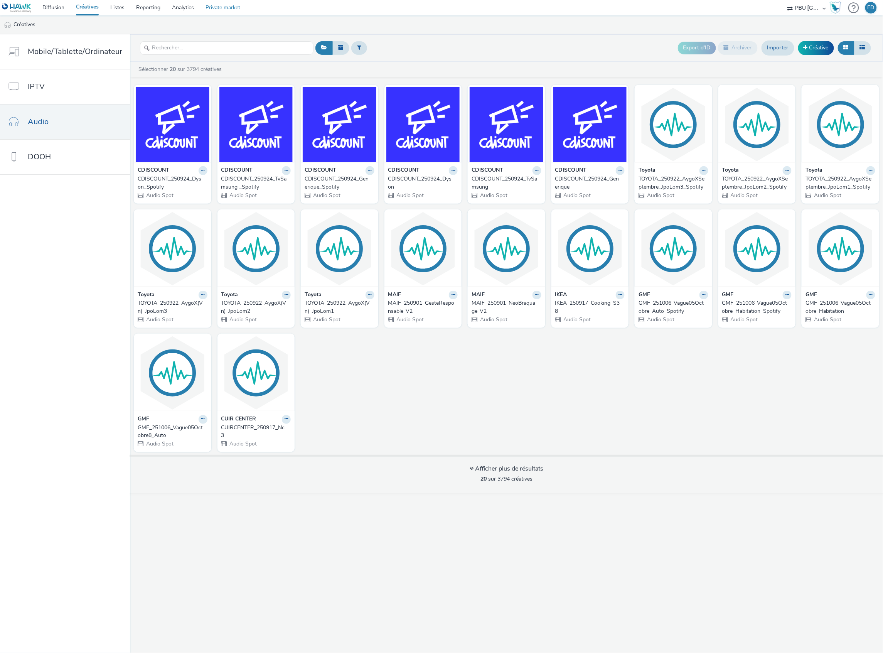
click at [234, 9] on link "Private market" at bounding box center [223, 7] width 46 height 15
